Goal: Subscribe to service/newsletter

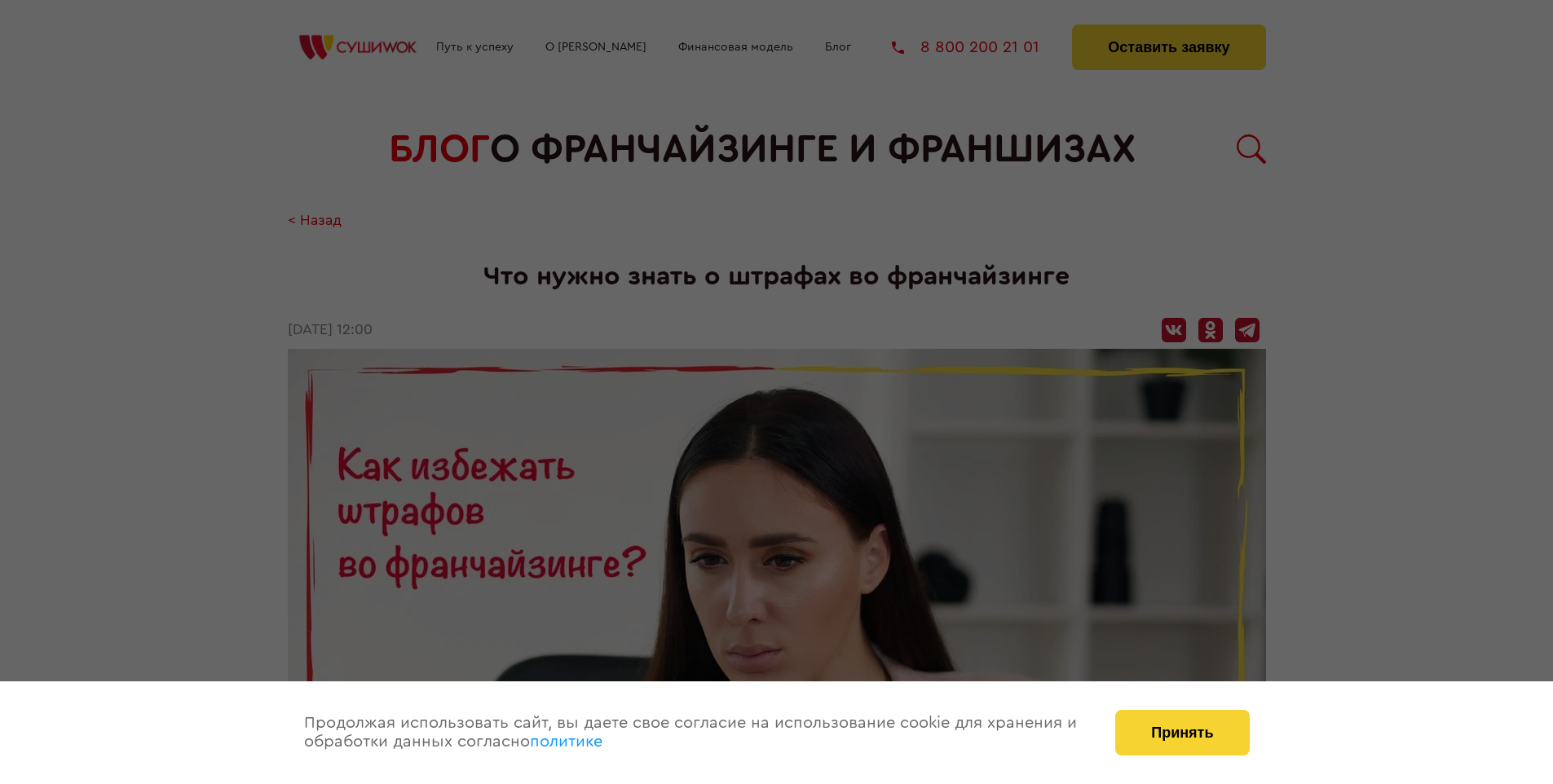
scroll to position [1641, 0]
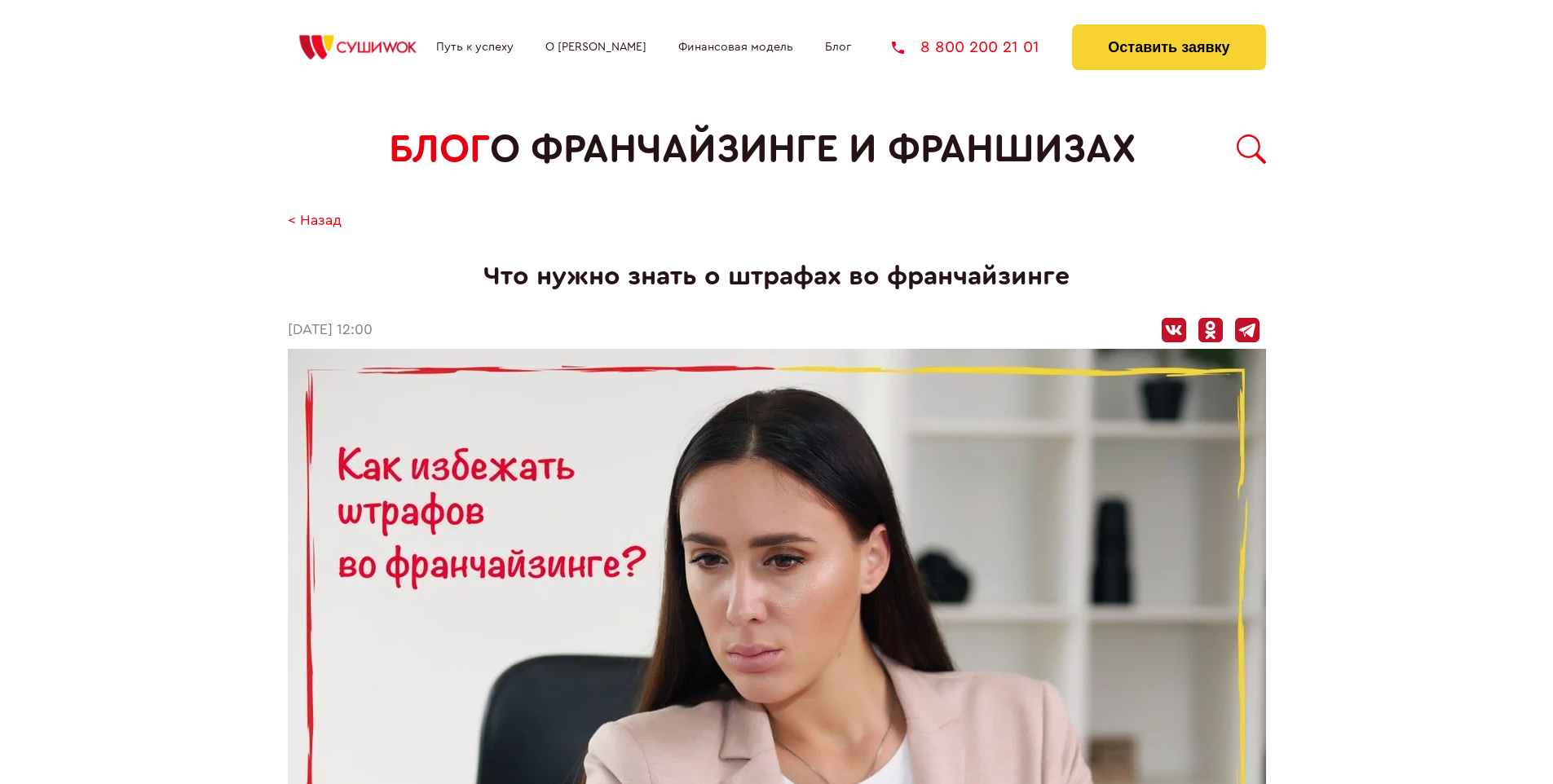
scroll to position [1641, 0]
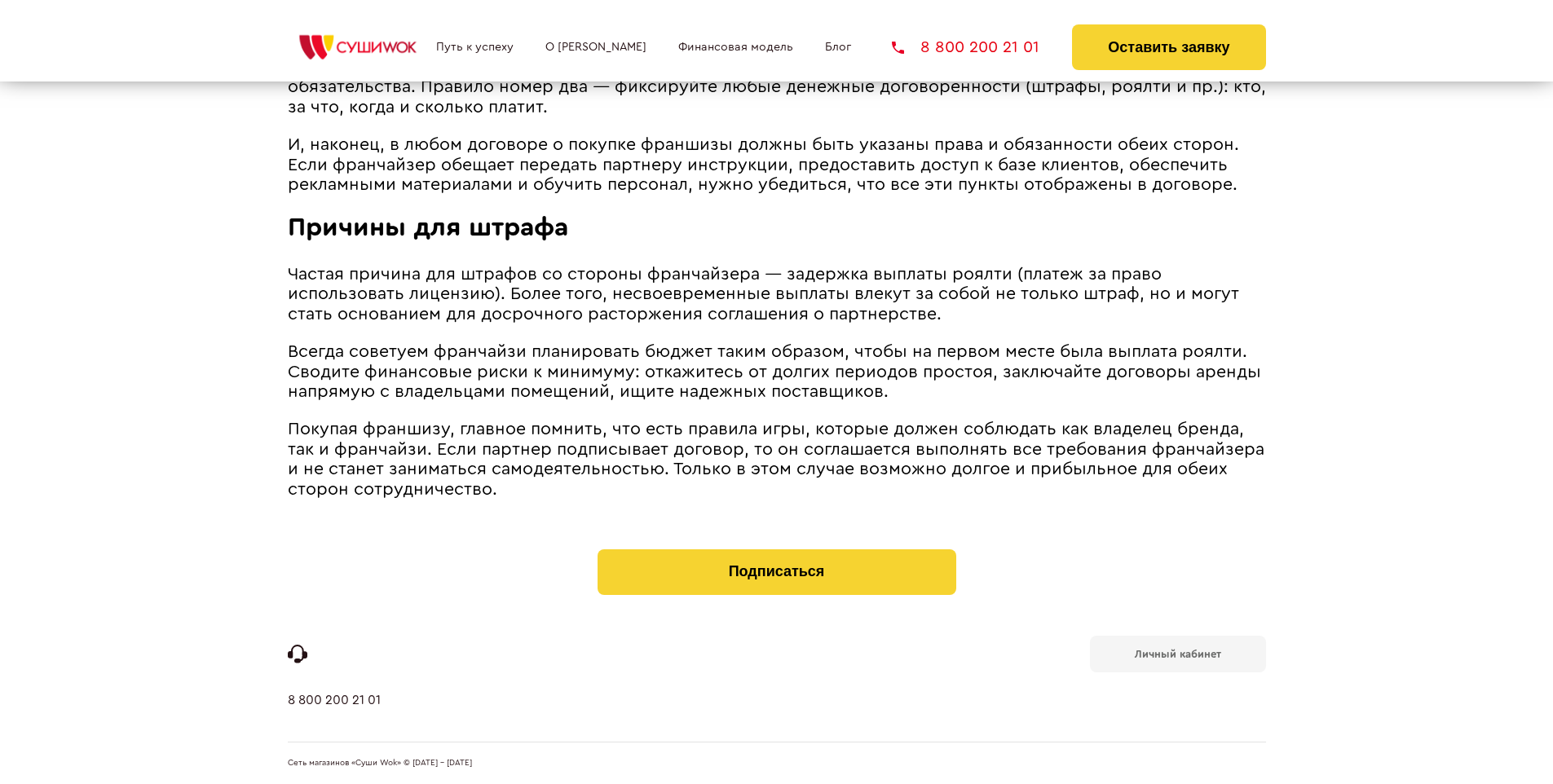
click at [1177, 652] on b "Личный кабинет" at bounding box center [1177, 653] width 86 height 10
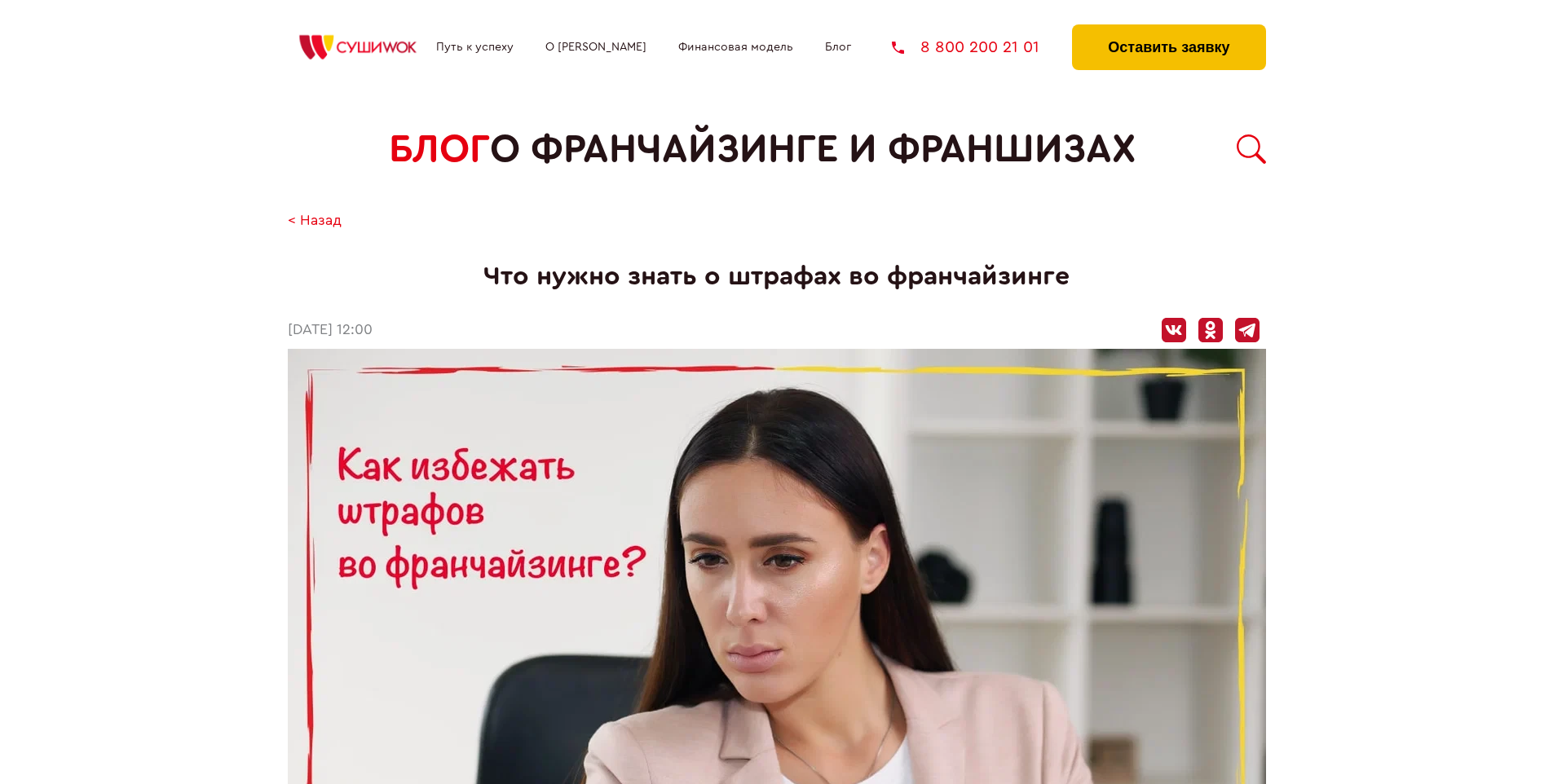
click at [1168, 29] on button "Оставить заявку" at bounding box center [1169, 46] width 194 height 45
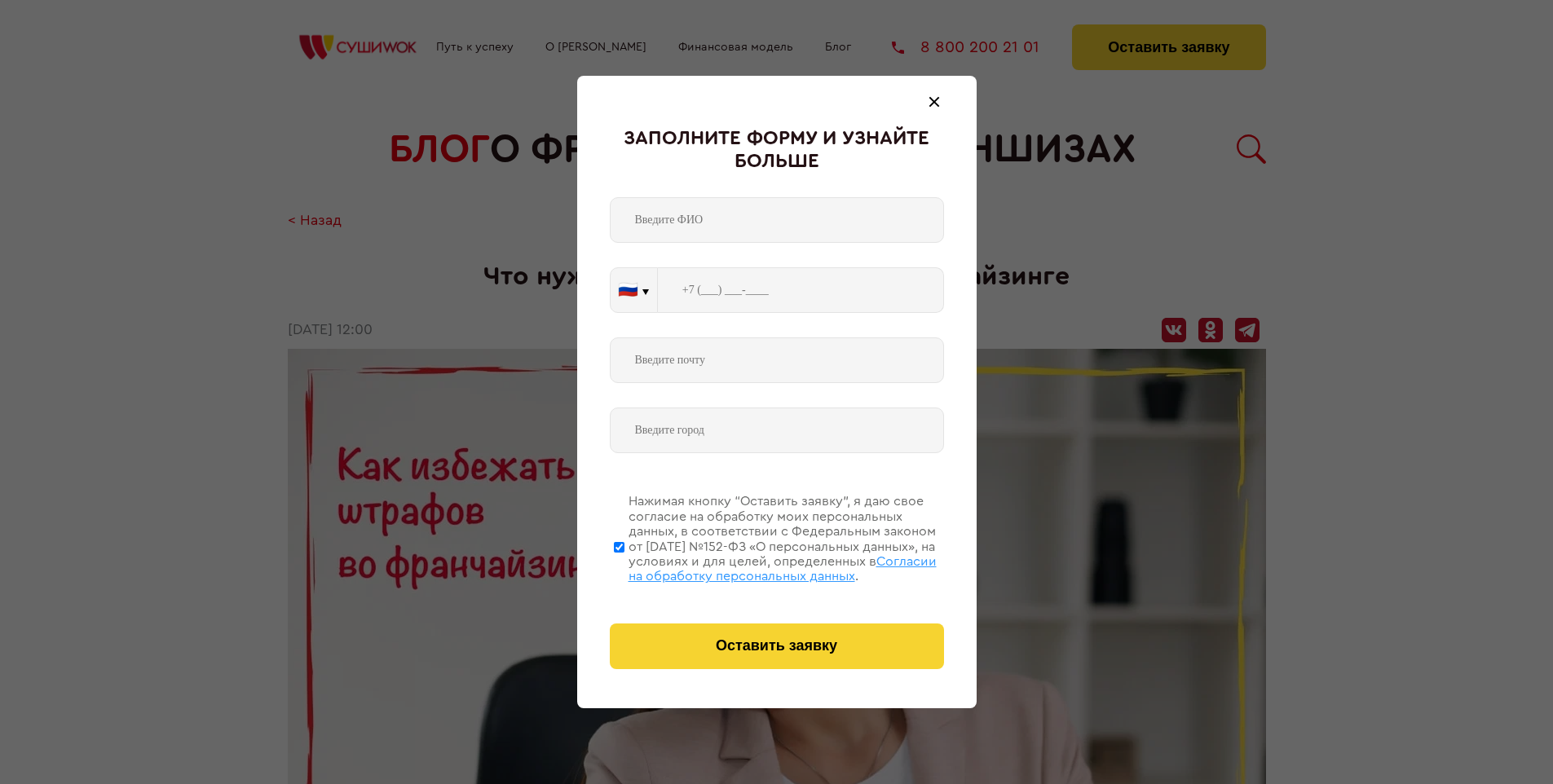
click at [756, 566] on span "Согласии на обработку персональных данных" at bounding box center [783, 568] width 308 height 28
click at [624, 566] on input "Нажимая кнопку “Оставить заявку”, я даю свое согласие на обработку моих персона…" at bounding box center [619, 546] width 10 height 131
checkbox input "false"
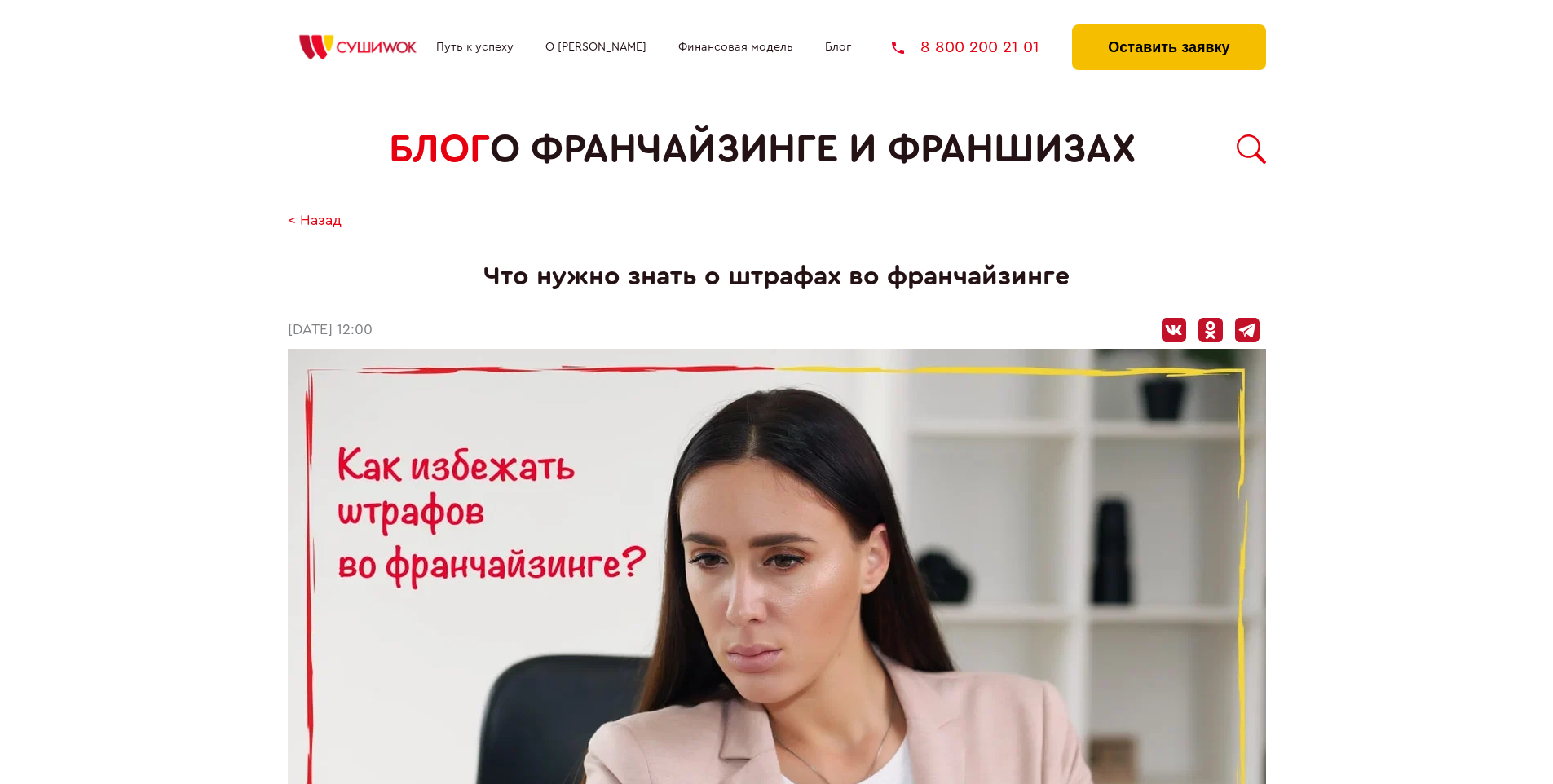
click at [1168, 29] on button "Оставить заявку" at bounding box center [1169, 46] width 194 height 45
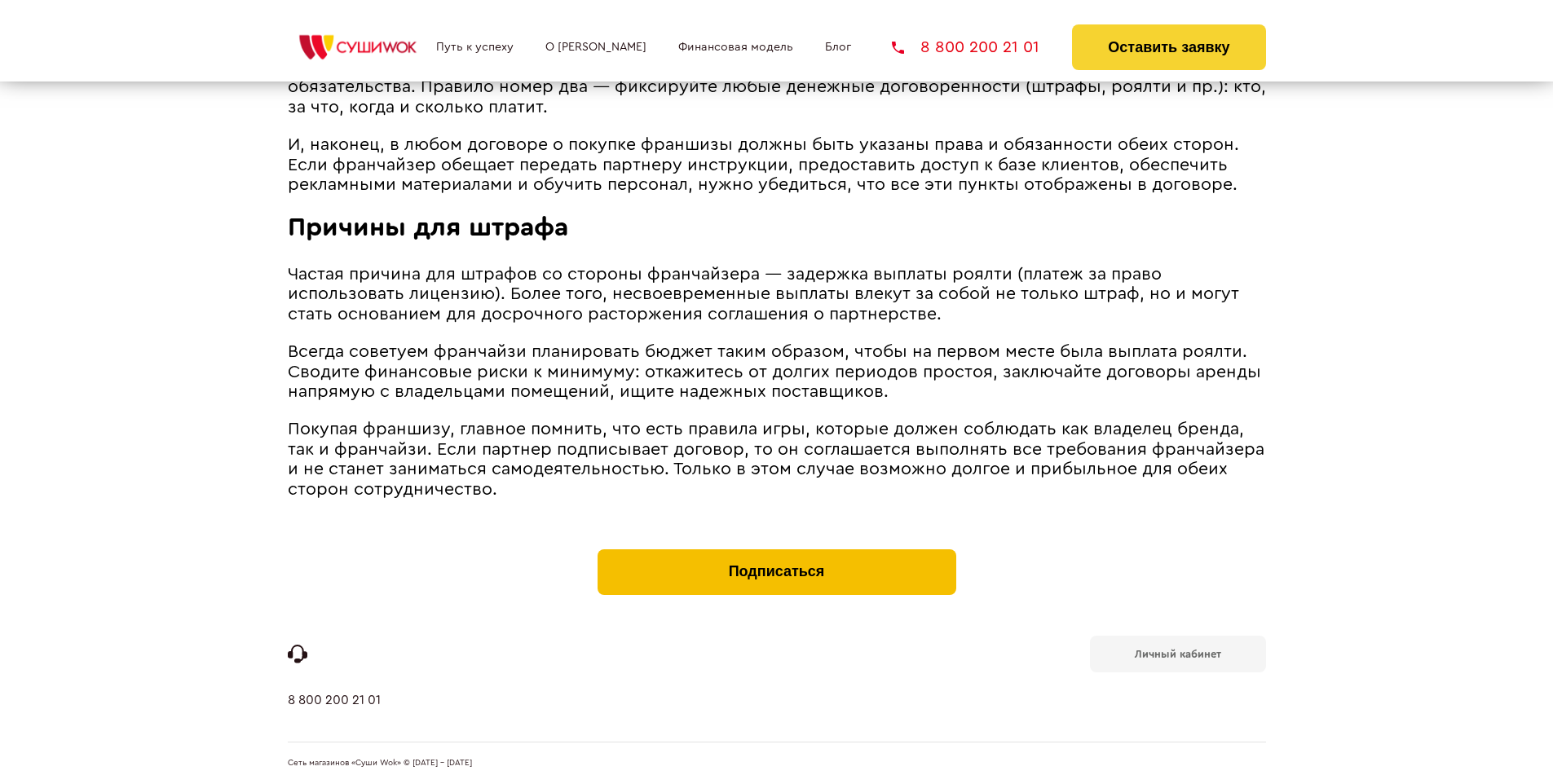
click at [776, 553] on button "Подписаться" at bounding box center [776, 571] width 358 height 45
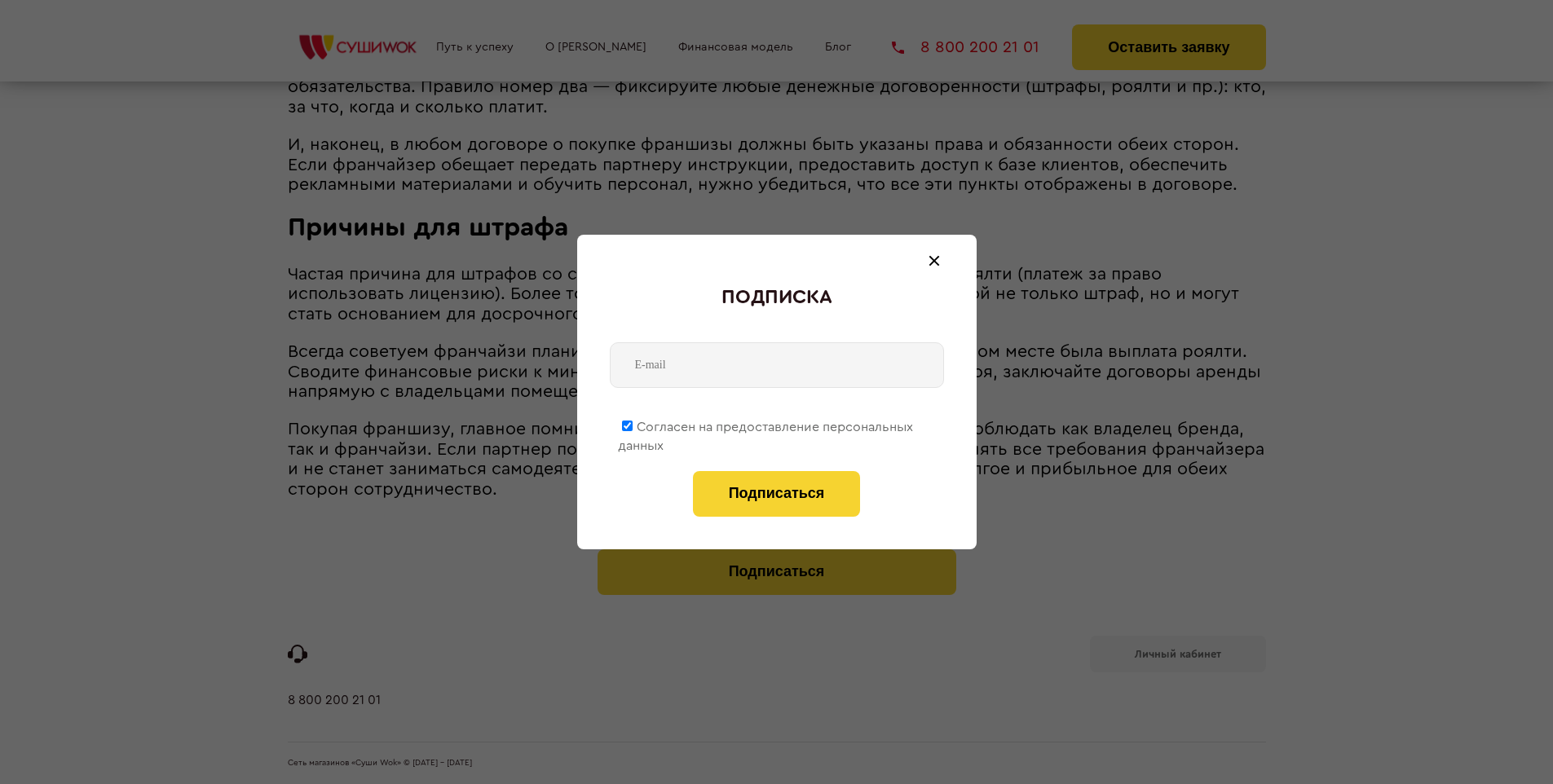
click at [766, 424] on span "Согласен на предоставление персональных данных" at bounding box center [765, 436] width 295 height 31
click at [632, 424] on input "Согласен на предоставление персональных данных" at bounding box center [627, 425] width 10 height 10
checkbox input "false"
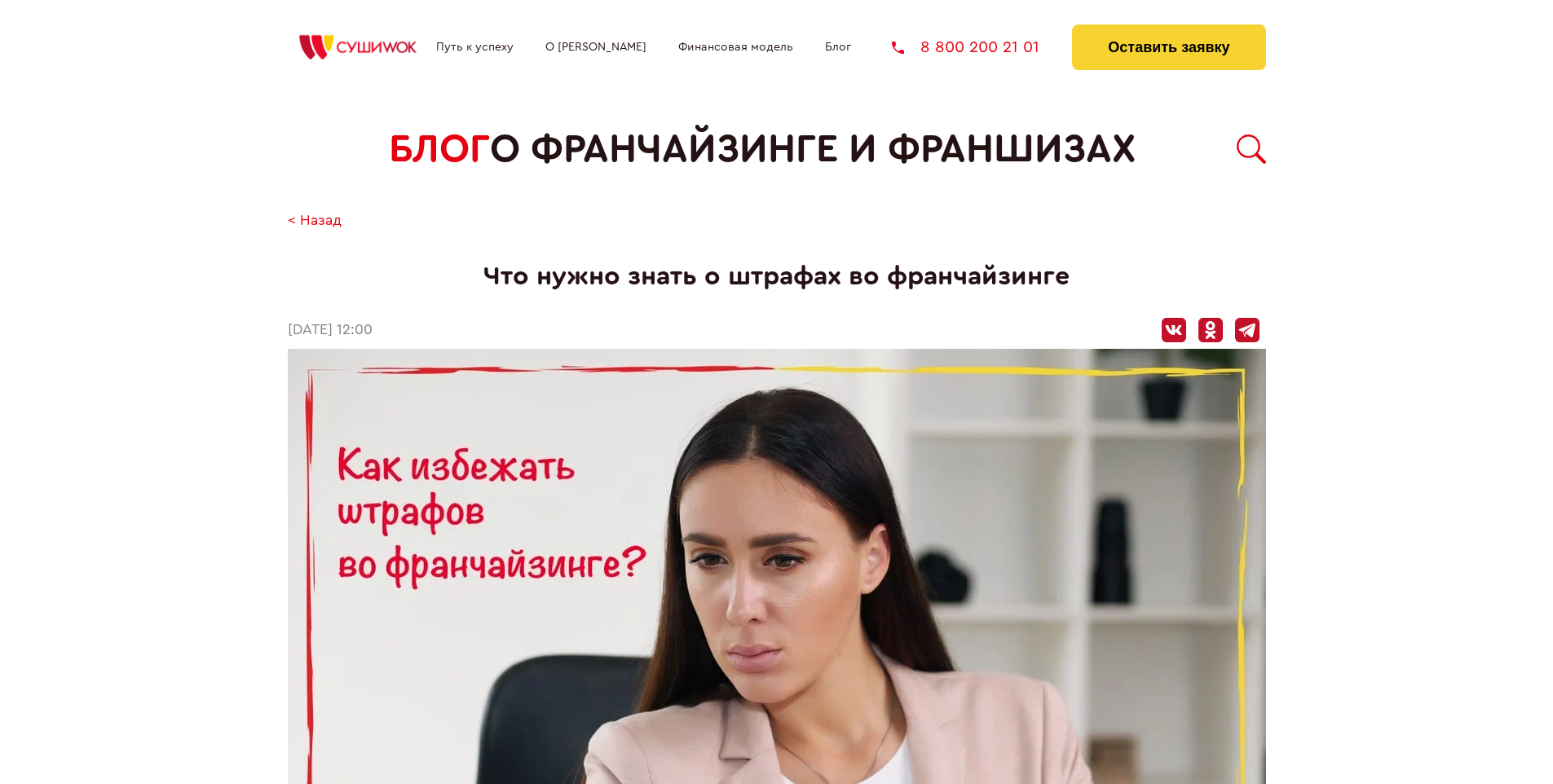
scroll to position [1641, 0]
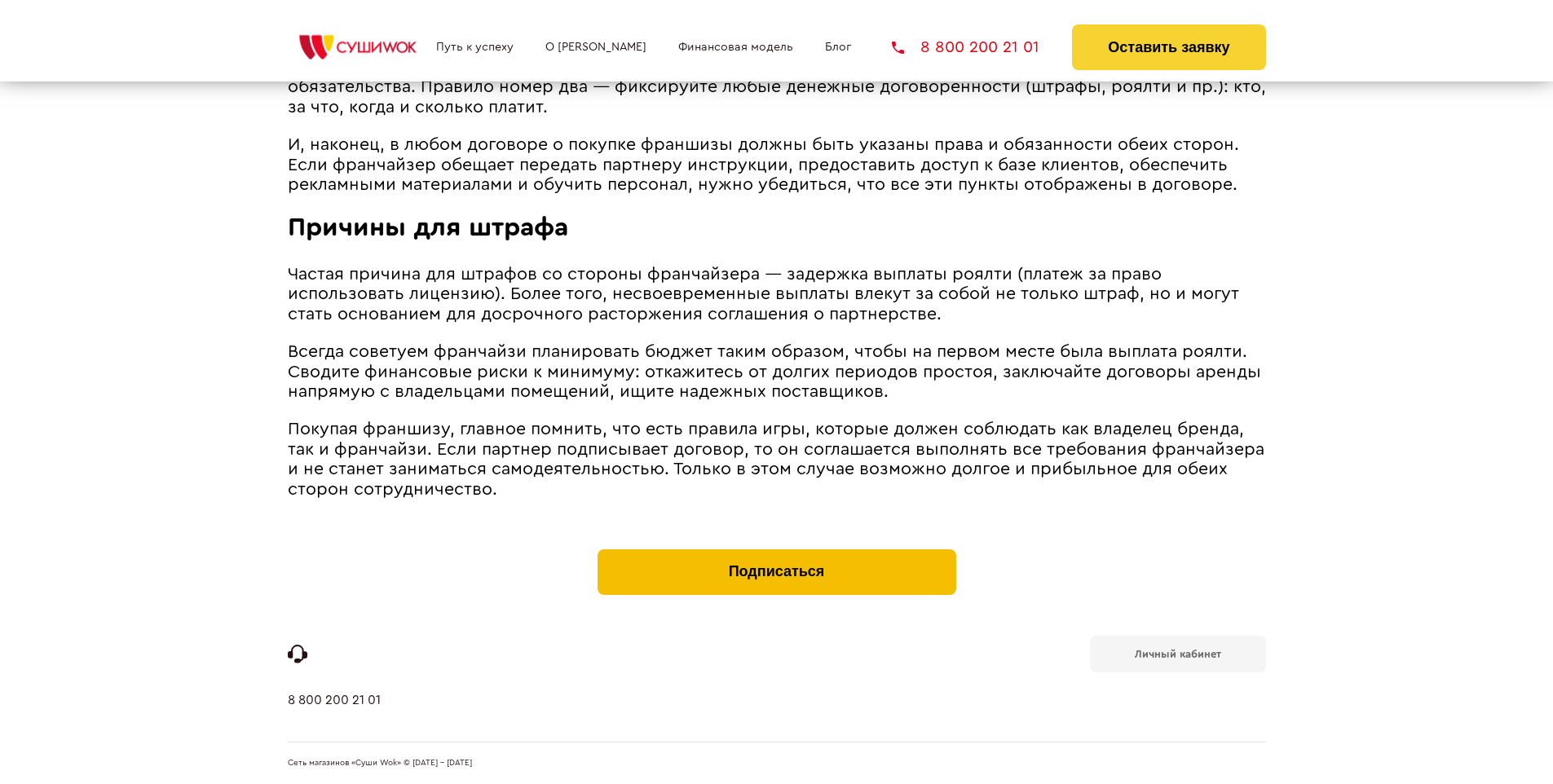
click at [776, 553] on button "Подписаться" at bounding box center [776, 571] width 358 height 45
